Goal: Find specific page/section: Find specific page/section

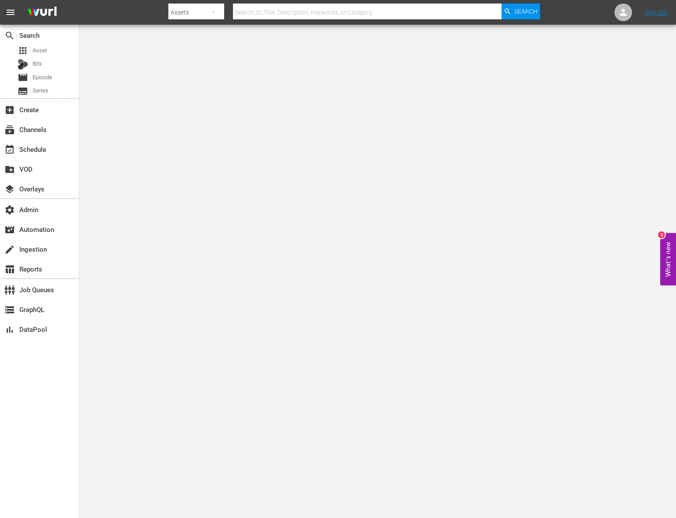
click at [343, 7] on input "text" at bounding box center [367, 12] width 269 height 21
paste input "wurl_channel_ux_demo_2"
type input "wurl_channel_ux_demo_2"
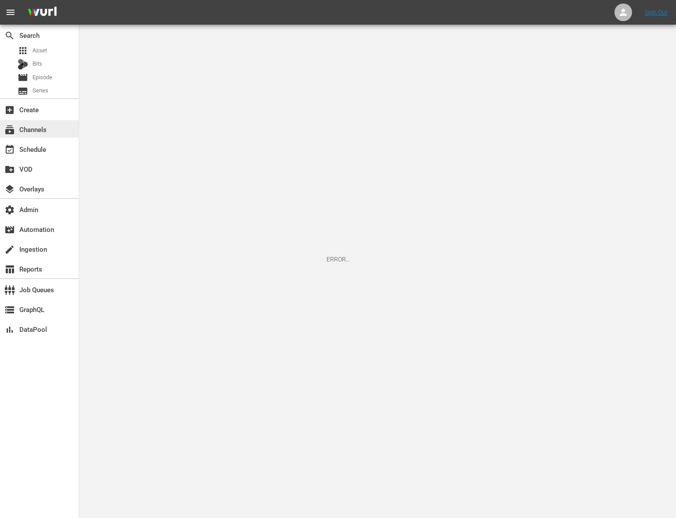
click at [52, 124] on div "subscriptions Channels" at bounding box center [39, 129] width 79 height 18
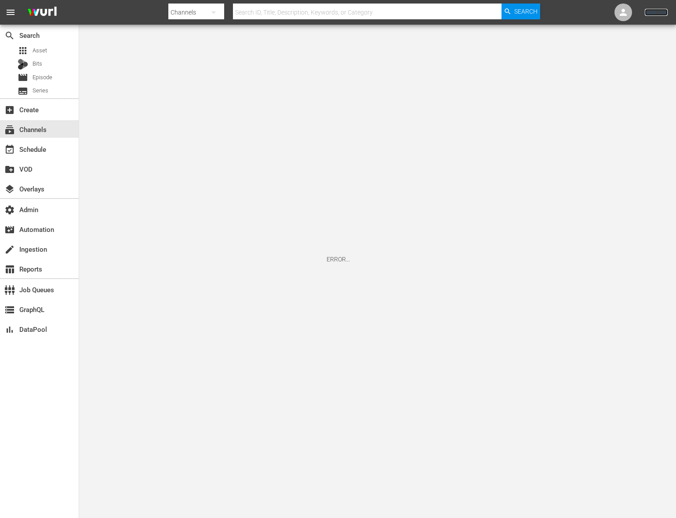
click at [655, 11] on link "Sign Out" at bounding box center [656, 12] width 23 height 7
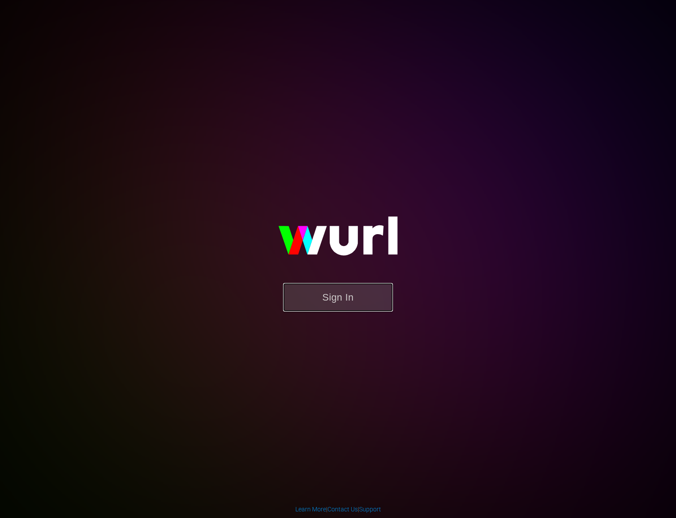
click at [303, 306] on button "Sign In" at bounding box center [338, 297] width 110 height 29
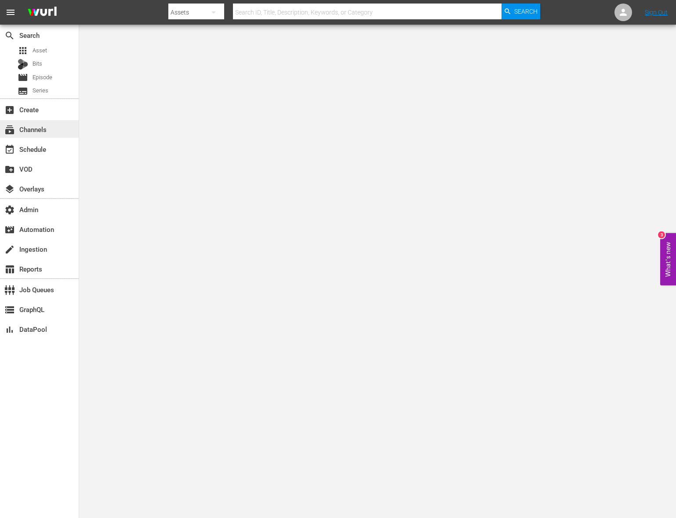
click at [43, 124] on div "subscriptions Channels" at bounding box center [24, 128] width 49 height 8
click at [299, 22] on div at bounding box center [354, 21] width 372 height 4
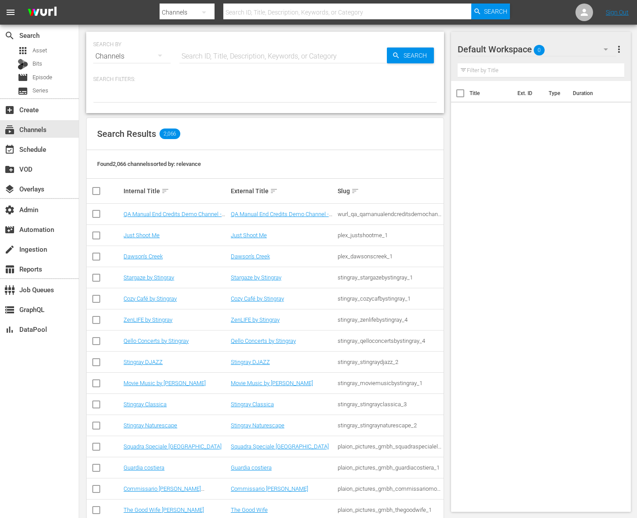
click at [271, 19] on hr at bounding box center [347, 19] width 248 height 0
click at [273, 16] on input "text" at bounding box center [347, 12] width 248 height 21
paste input "wurl_channel_ux_demo_2"
type input "wurl_channel_ux_demo_2"
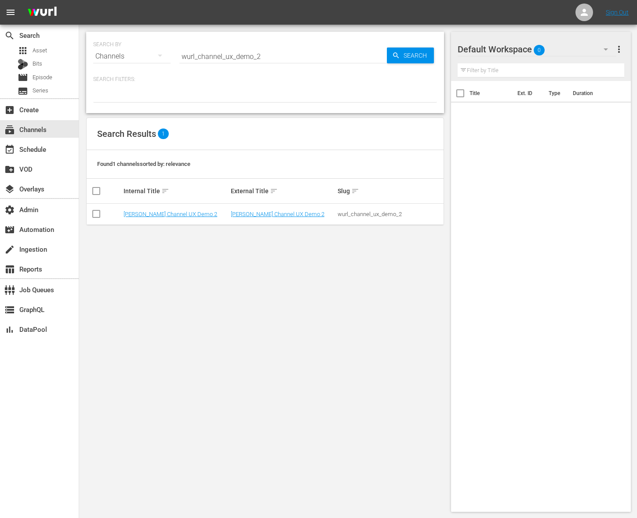
click at [175, 217] on td "[PERSON_NAME] Channel UX Demo 2" at bounding box center [175, 214] width 107 height 21
click at [176, 215] on link "[PERSON_NAME] Channel UX Demo 2" at bounding box center [171, 214] width 94 height 7
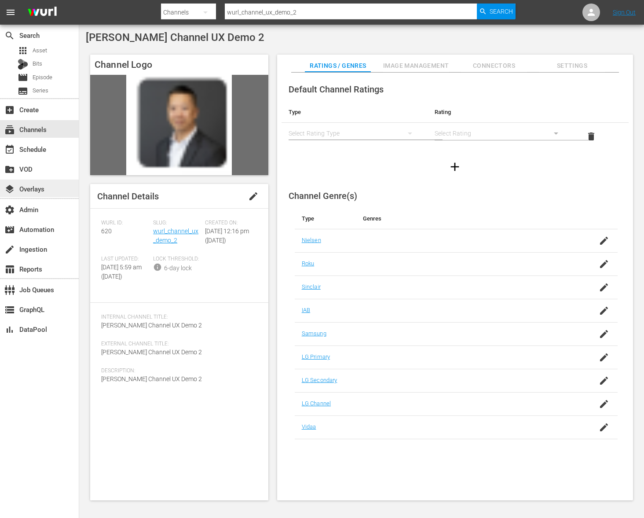
click at [44, 183] on div "layers Overlays" at bounding box center [24, 187] width 49 height 8
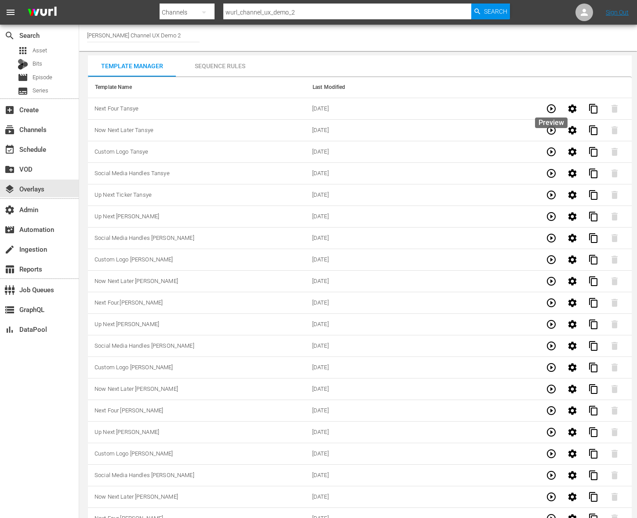
click at [553, 105] on icon "button" at bounding box center [551, 108] width 9 height 9
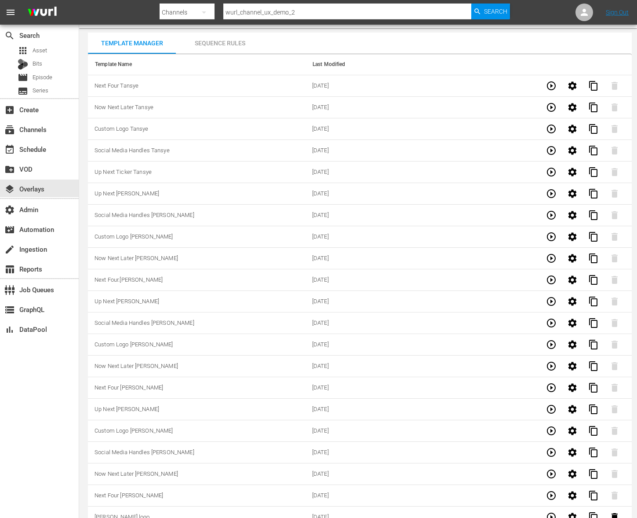
scroll to position [37, 0]
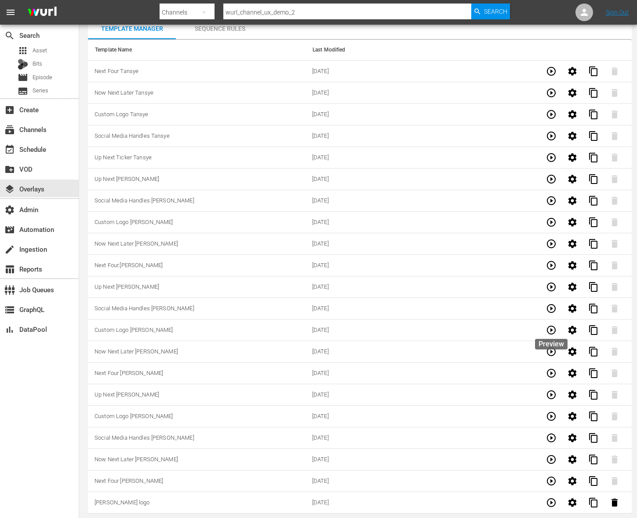
click at [550, 334] on icon "button" at bounding box center [551, 330] width 11 height 11
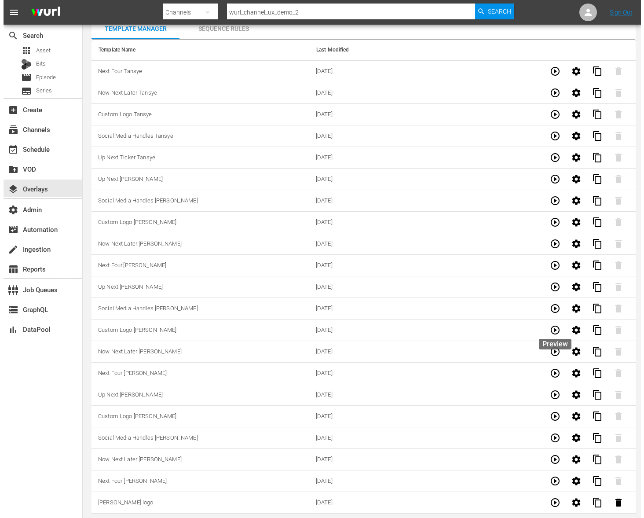
scroll to position [0, 0]
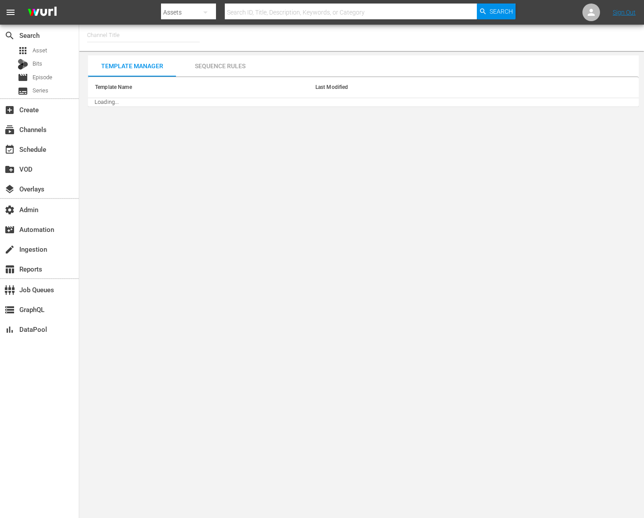
type input "Wurl Channel UX Demo 2 (620)"
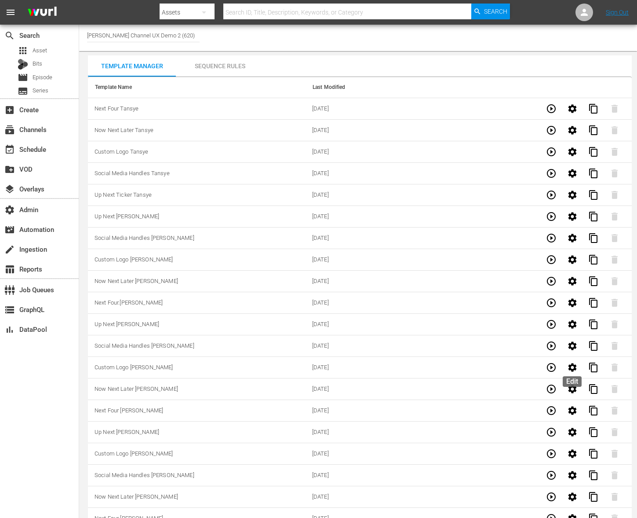
click at [577, 364] on icon "button" at bounding box center [572, 367] width 11 height 11
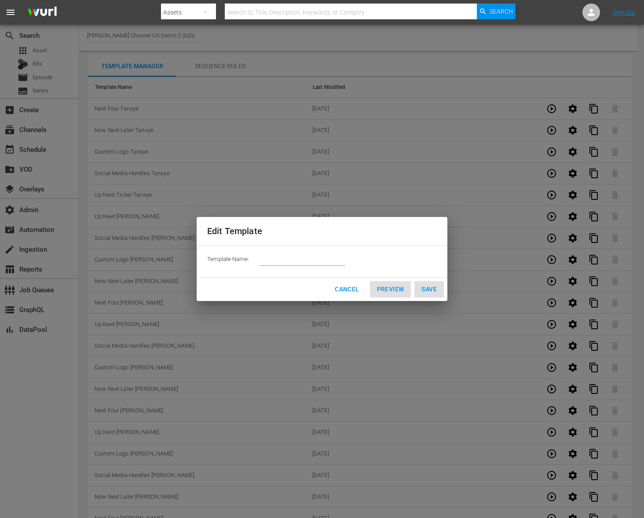
click at [347, 292] on span "Cancel" at bounding box center [347, 289] width 24 height 11
